Goal: Transaction & Acquisition: Purchase product/service

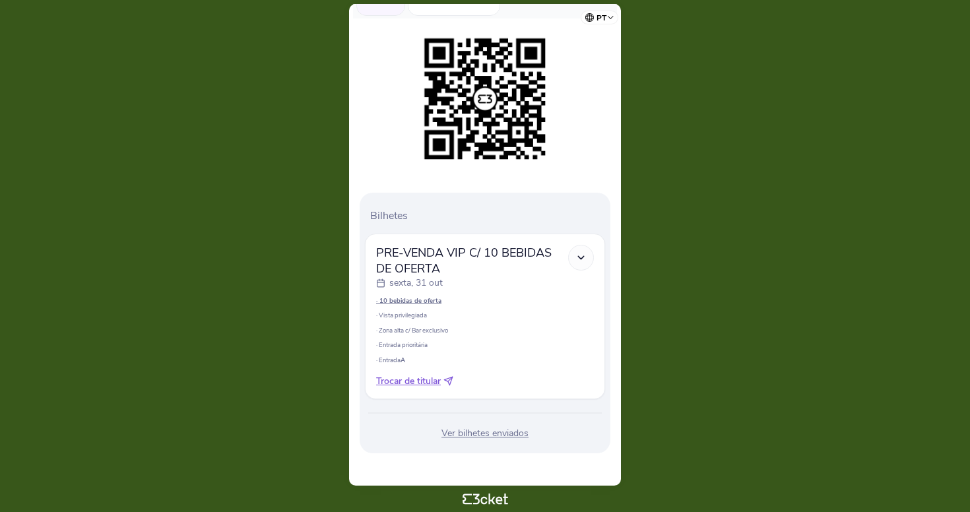
scroll to position [180, 0]
click at [584, 250] on div at bounding box center [581, 257] width 26 height 26
click at [584, 256] on icon at bounding box center [581, 257] width 11 height 11
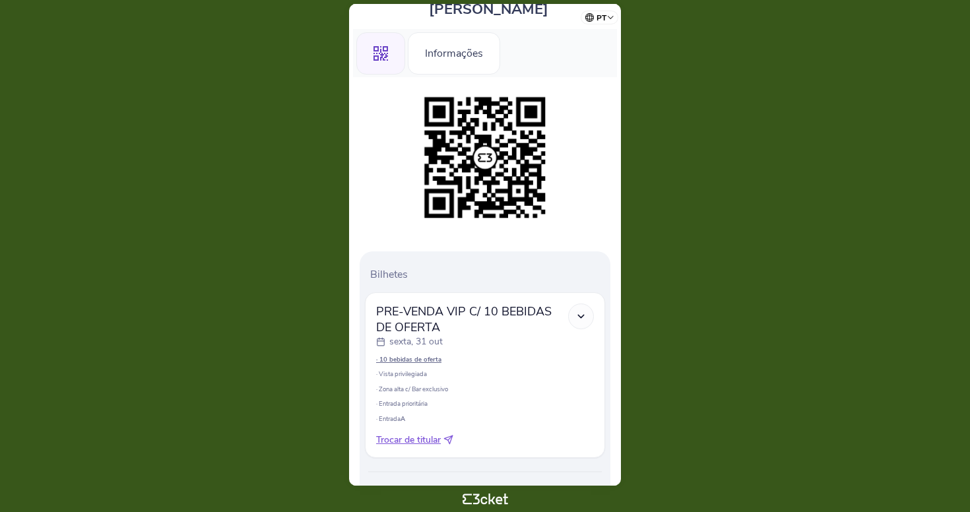
scroll to position [0, 0]
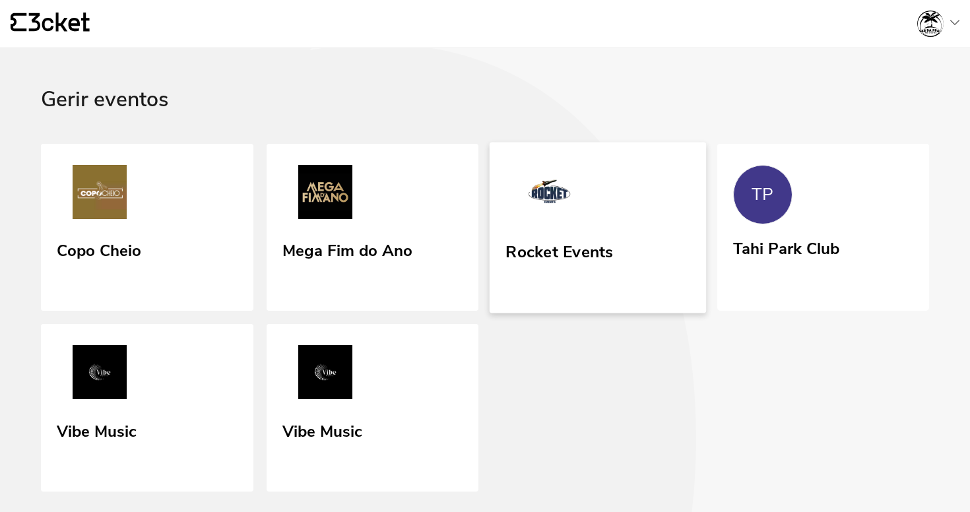
click at [552, 259] on div "Rocket Events" at bounding box center [560, 250] width 108 height 24
click at [793, 195] on link "TP Tahi Park Club" at bounding box center [823, 226] width 217 height 168
click at [380, 356] on link "Vibe Music" at bounding box center [372, 408] width 217 height 171
click at [375, 194] on link "Mega Fim do Ano" at bounding box center [373, 228] width 213 height 168
click at [236, 225] on link "Copo Cheio" at bounding box center [147, 227] width 217 height 171
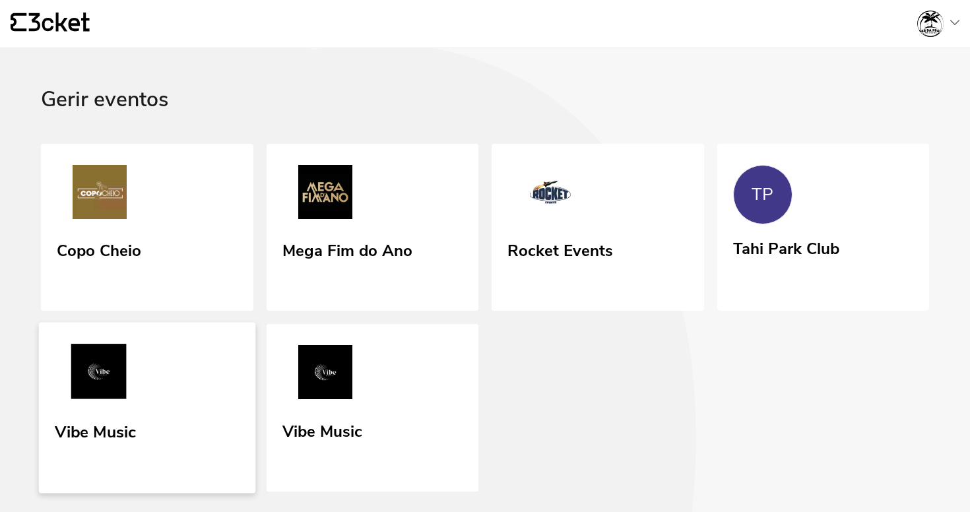
click at [198, 390] on link "Vibe Music" at bounding box center [147, 408] width 217 height 171
